Goal: Information Seeking & Learning: Learn about a topic

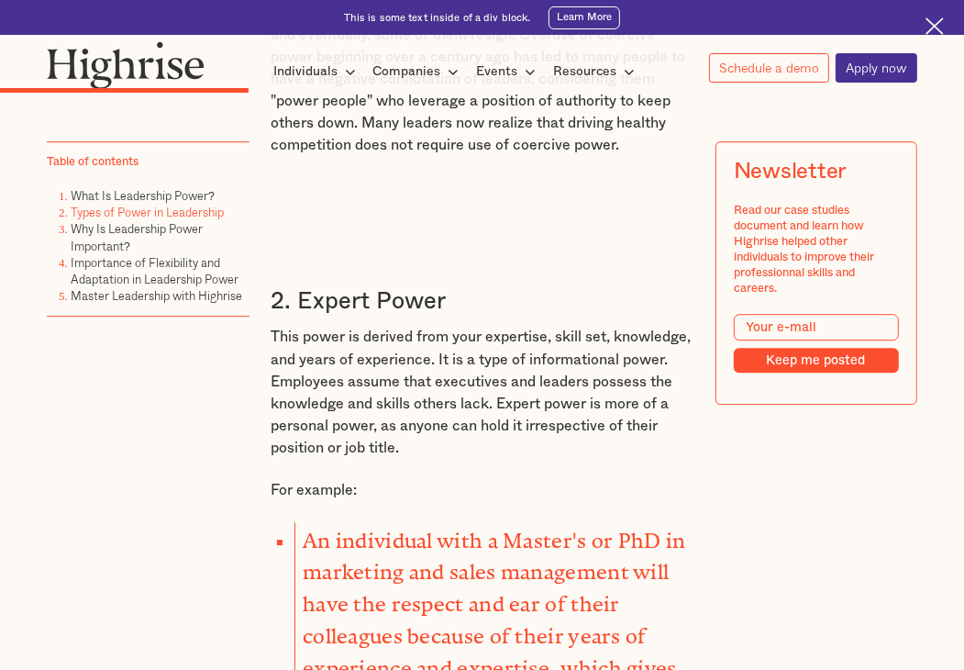
scroll to position [3567, 0]
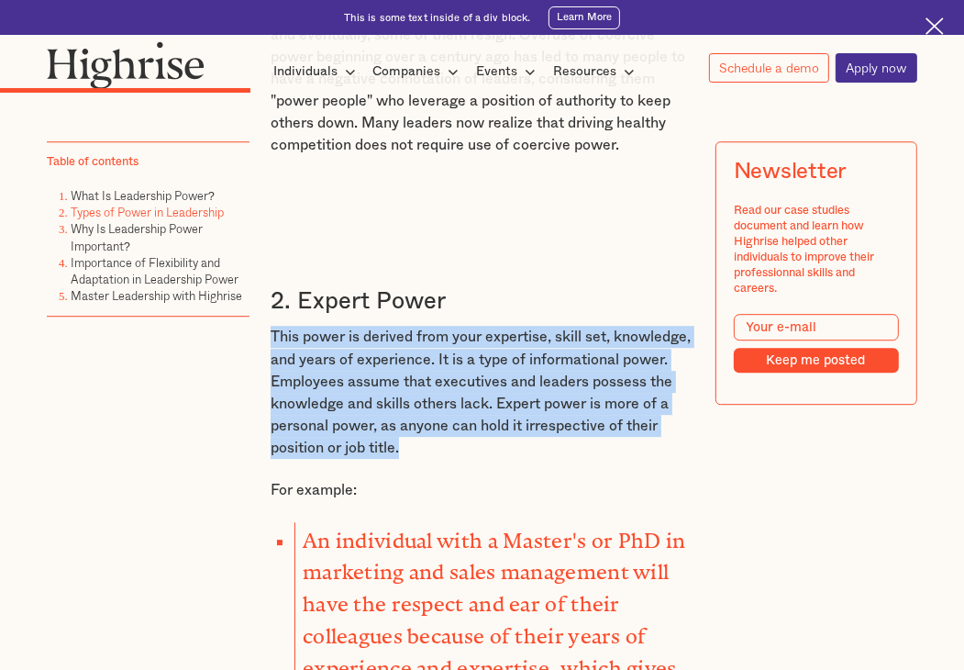
drag, startPoint x: 267, startPoint y: 287, endPoint x: 545, endPoint y: 401, distance: 300.4
click at [545, 401] on p "This power is derived from your expertise, skill set, knowledge, and years of e…" at bounding box center [482, 392] width 423 height 132
copy p "This power is derived from your expertise, skill set, knowledge, and years of e…"
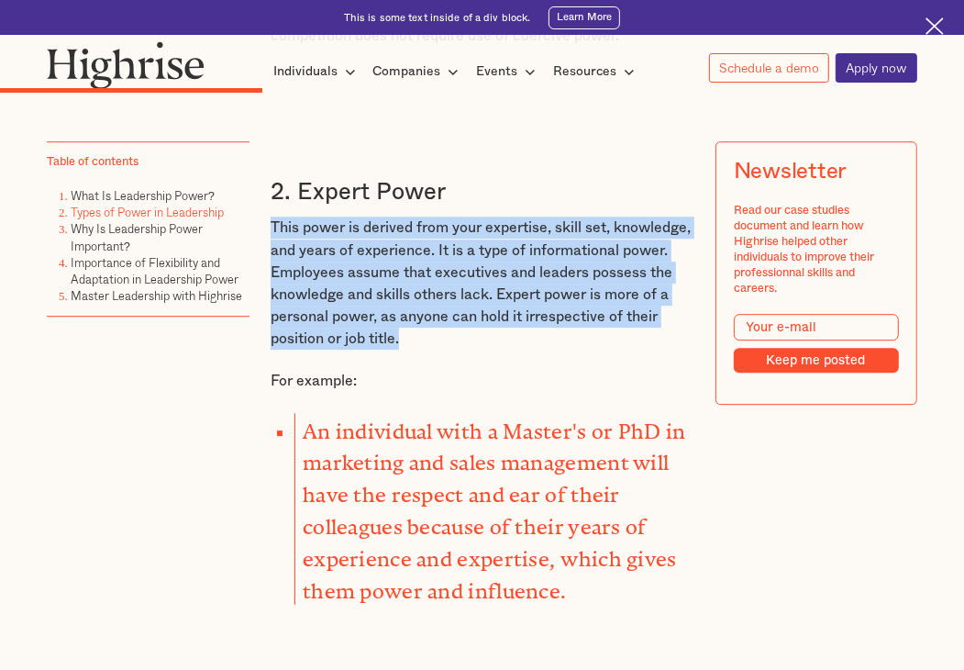
scroll to position [3713, 0]
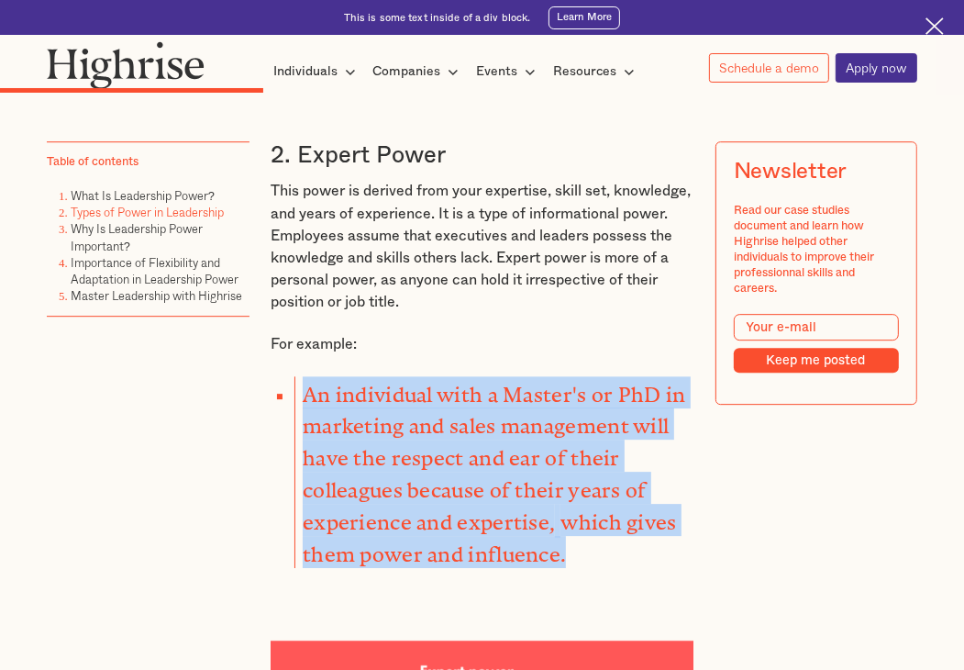
drag, startPoint x: 297, startPoint y: 342, endPoint x: 609, endPoint y: 486, distance: 343.6
click at [609, 486] on li "An individual with a Master's or PhD in marketing and sales management will hav…" at bounding box center [494, 472] width 399 height 192
copy li "An individual with a Master's or PhD in marketing and sales management will hav…"
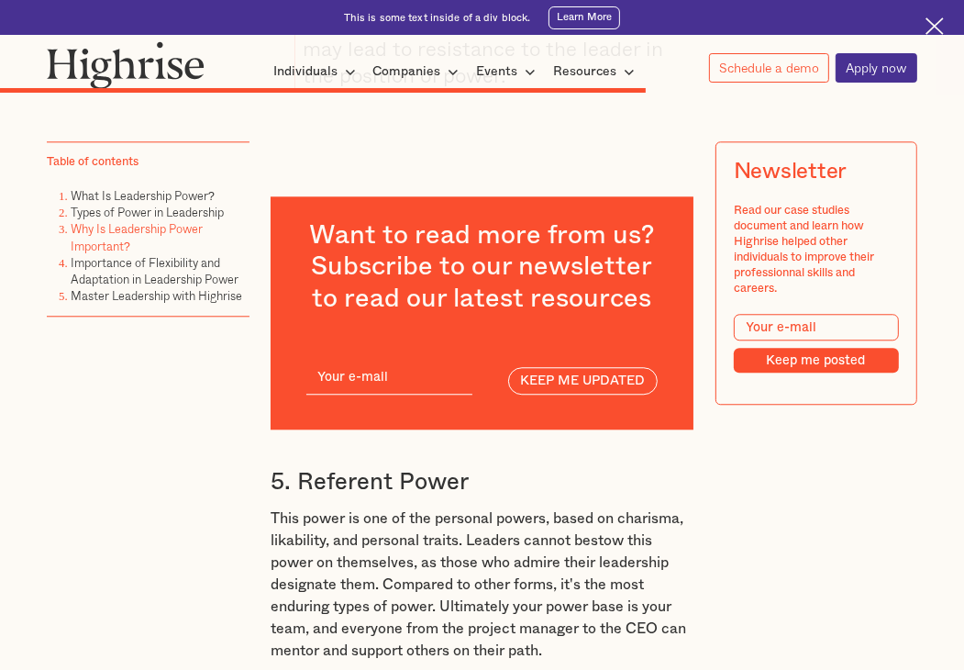
scroll to position [7870, 0]
